Goal: Task Accomplishment & Management: Manage account settings

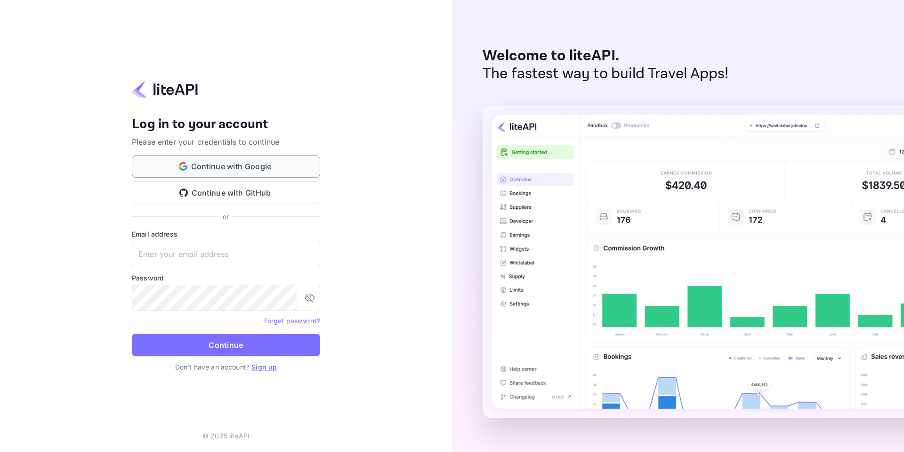
click at [252, 161] on button "Continue with Google" at bounding box center [226, 166] width 188 height 23
click at [238, 161] on button "Continue with Google" at bounding box center [226, 166] width 188 height 23
click at [264, 168] on button "Continue with Google" at bounding box center [226, 166] width 188 height 23
click at [265, 370] on link "Sign up" at bounding box center [264, 367] width 25 height 8
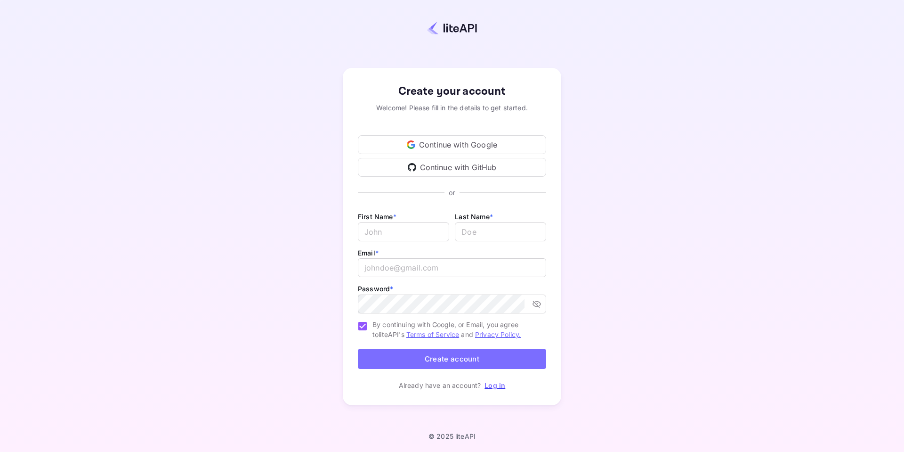
click at [418, 148] on div "Continue with Google" at bounding box center [452, 144] width 188 height 19
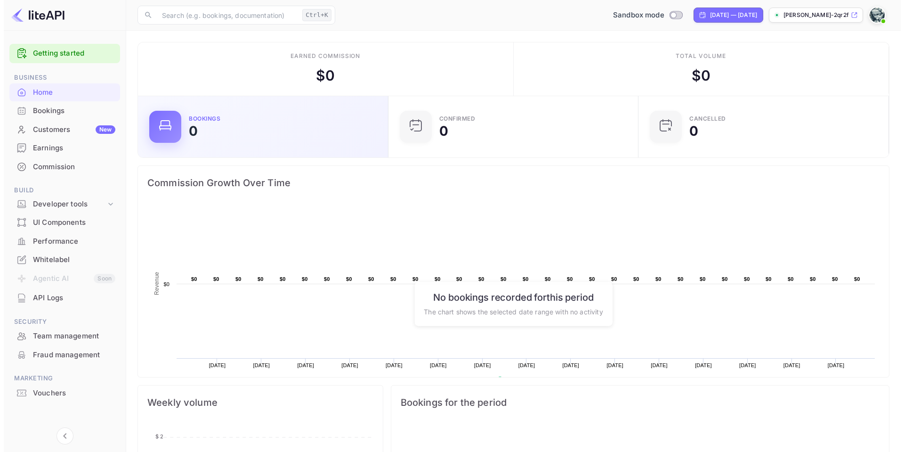
scroll to position [146, 237]
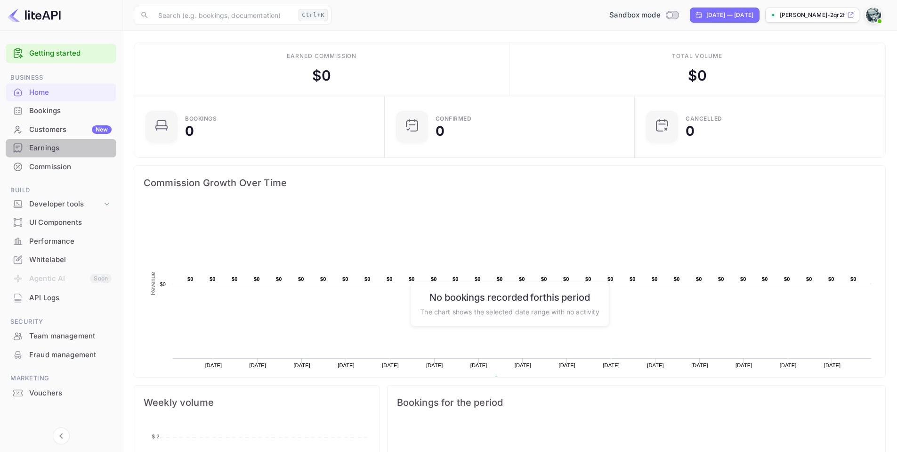
click at [62, 152] on div "Earnings" at bounding box center [70, 148] width 82 height 11
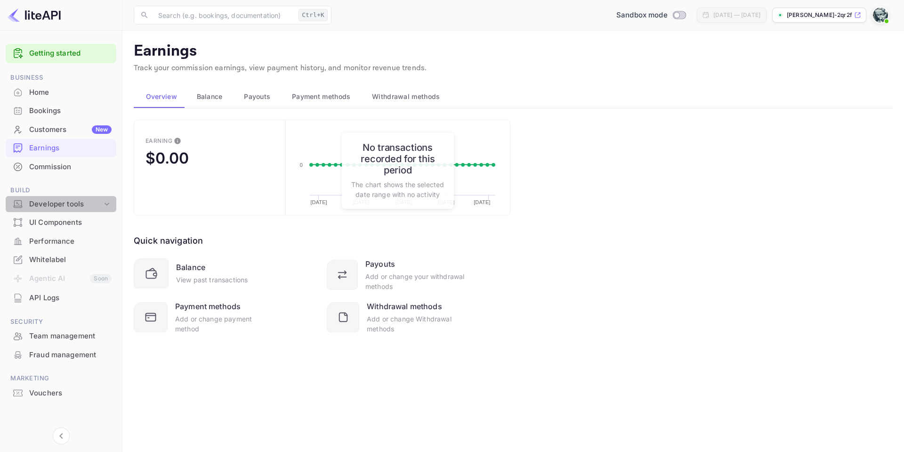
click at [95, 208] on div "Developer tools" at bounding box center [65, 204] width 73 height 11
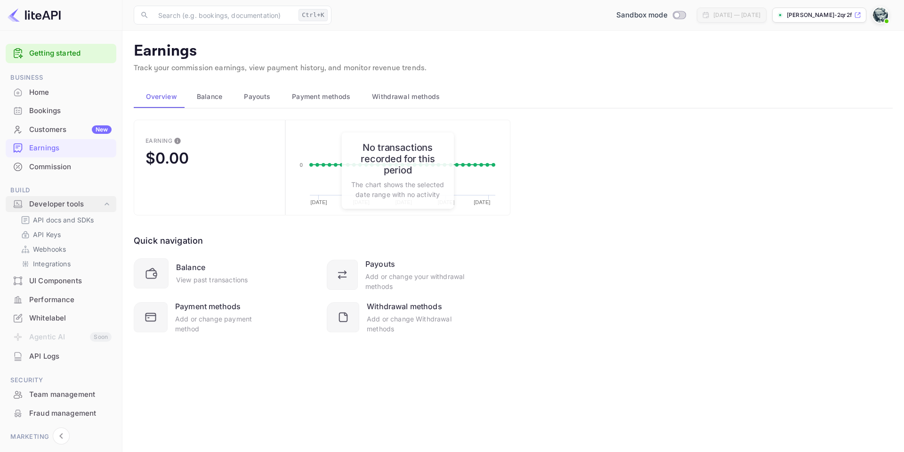
click at [95, 208] on div "Developer tools" at bounding box center [65, 204] width 73 height 11
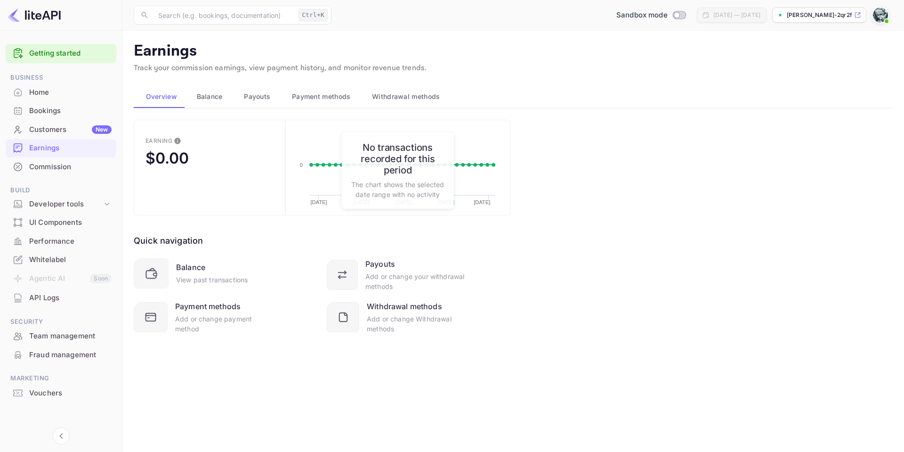
click at [884, 18] on span at bounding box center [886, 20] width 9 height 9
click at [213, 98] on div at bounding box center [452, 226] width 904 height 452
click at [213, 98] on span "Balance" at bounding box center [210, 96] width 26 height 11
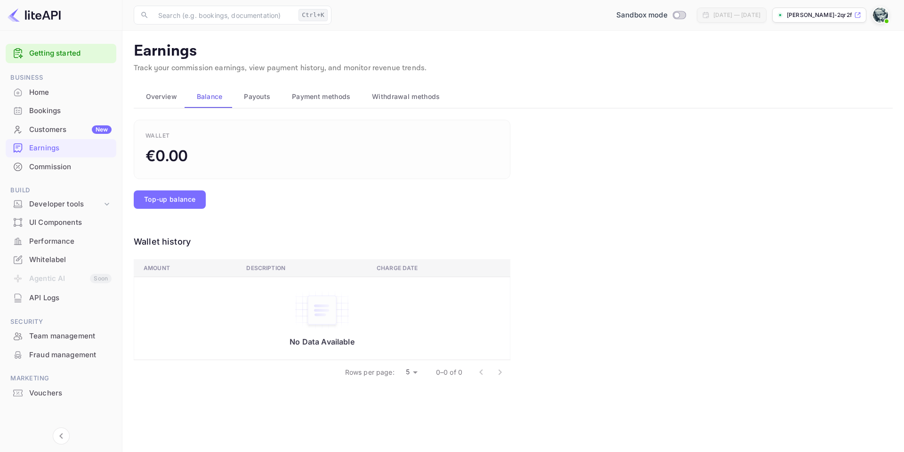
click at [258, 97] on span "Payouts" at bounding box center [257, 96] width 26 height 11
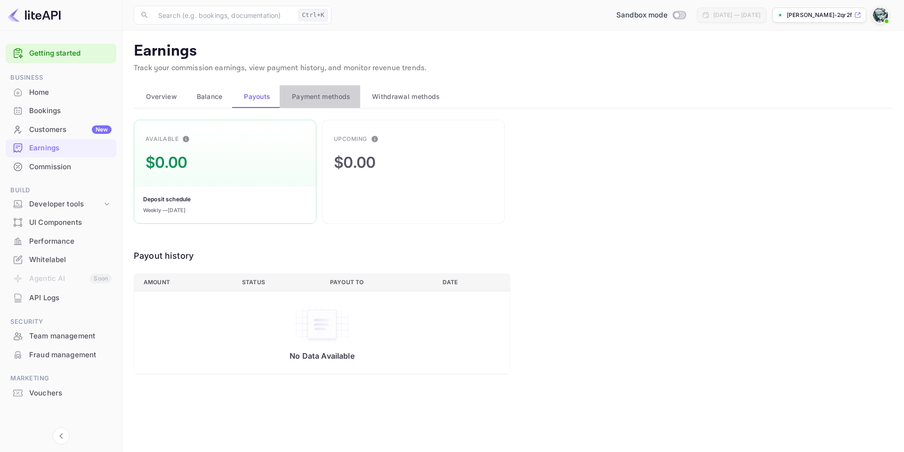
click at [300, 97] on span "Payment methods" at bounding box center [321, 96] width 59 height 11
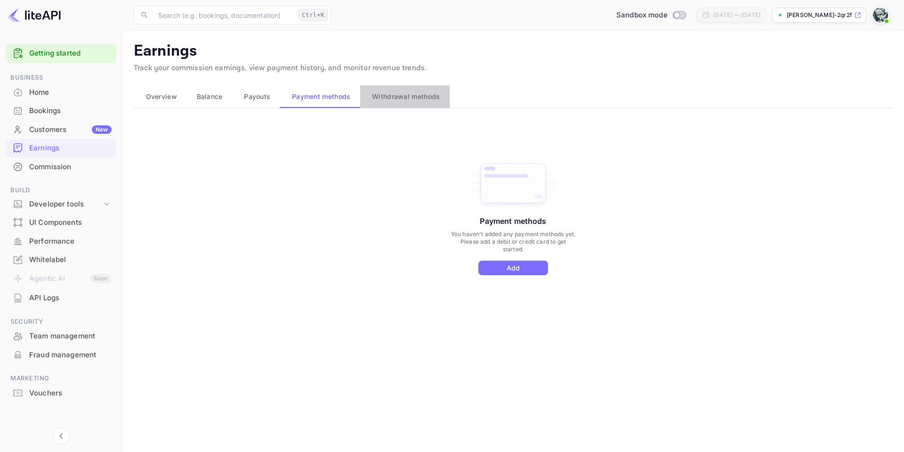
click at [399, 94] on span "Withdrawal methods" at bounding box center [406, 96] width 68 height 11
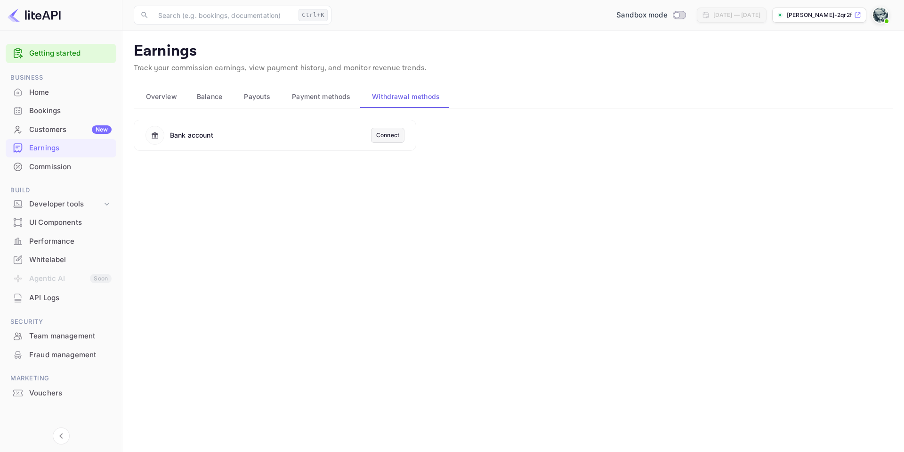
click at [322, 93] on span "Payment methods" at bounding box center [321, 96] width 59 height 11
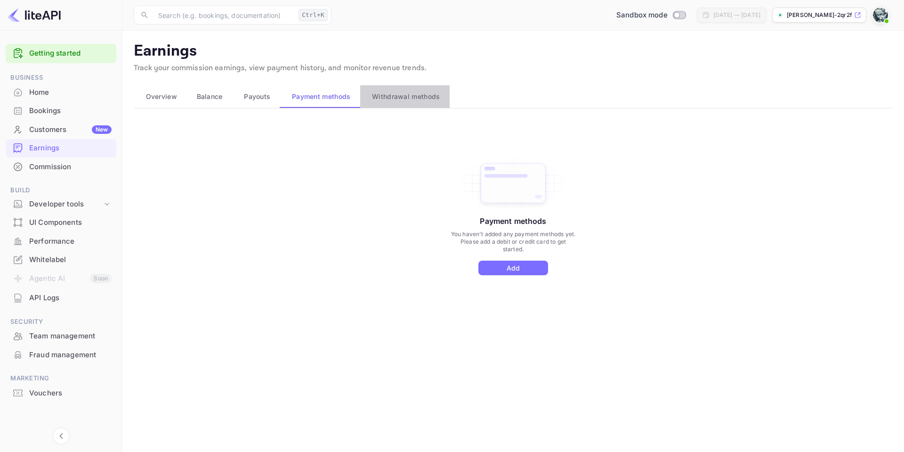
click at [366, 96] on button "Withdrawal methods" at bounding box center [404, 96] width 89 height 23
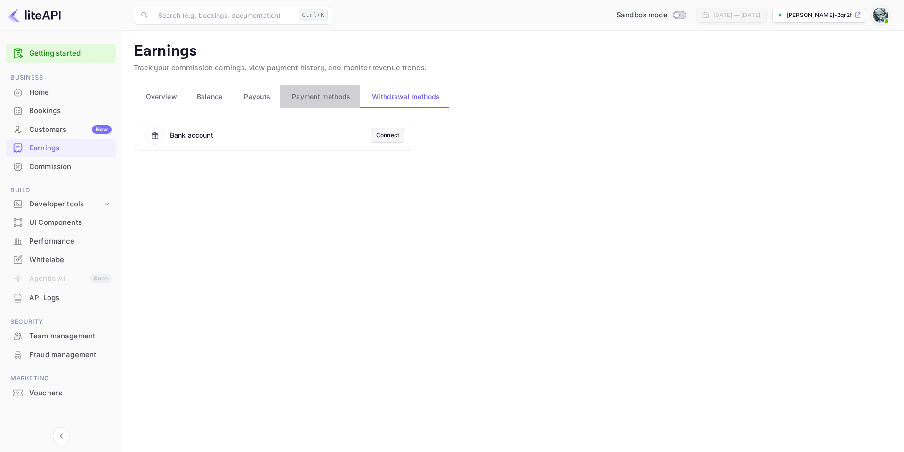
click at [332, 99] on span "Payment methods" at bounding box center [321, 96] width 59 height 11
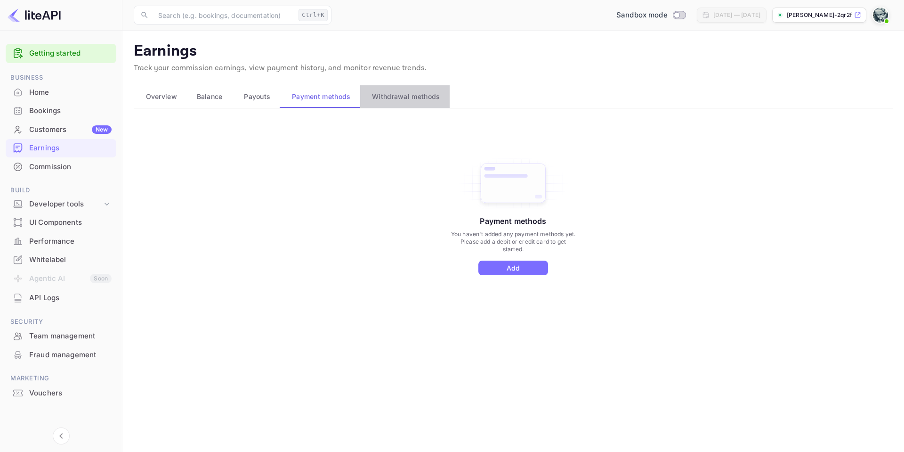
click at [398, 99] on span "Withdrawal methods" at bounding box center [406, 96] width 68 height 11
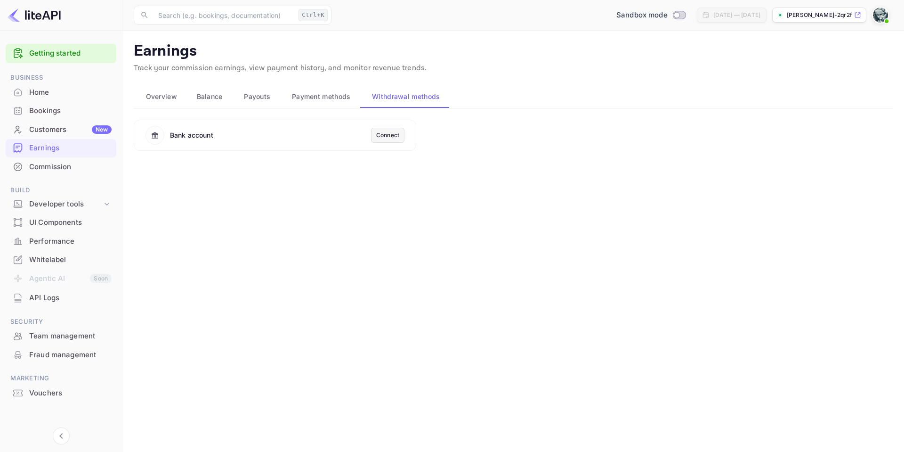
click at [386, 135] on div "Connect" at bounding box center [387, 135] width 23 height 8
